Goal: Task Accomplishment & Management: Complete application form

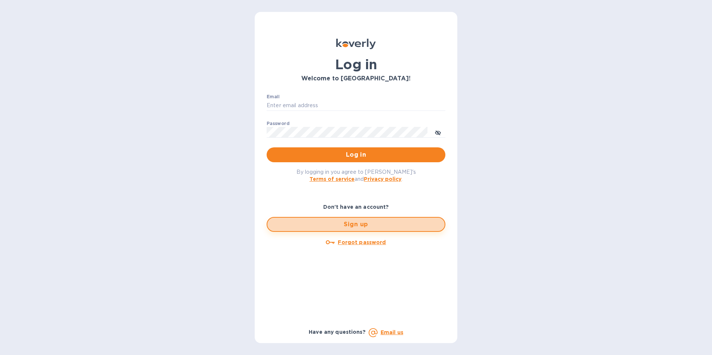
click at [355, 228] on span "Sign up" at bounding box center [355, 224] width 165 height 9
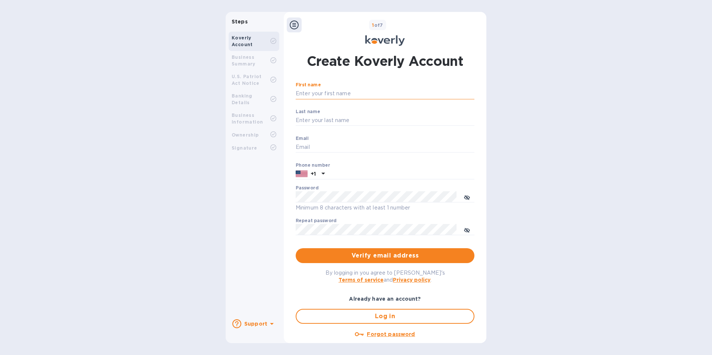
click at [324, 95] on input "First name" at bounding box center [385, 93] width 179 height 11
type input "keri"
type input "westhaver"
type input "KERI@LUKESLIQUORS.COM"
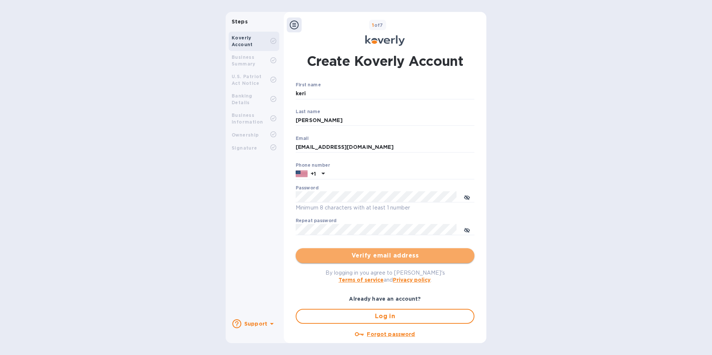
click at [397, 251] on span "Verify email address" at bounding box center [385, 255] width 167 height 9
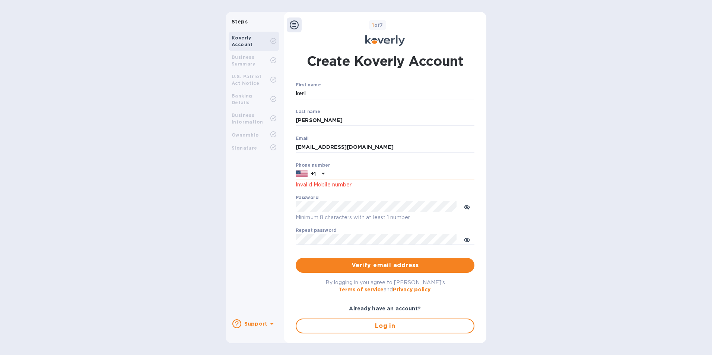
click at [342, 175] on input "text" at bounding box center [401, 174] width 147 height 11
